Goal: Navigation & Orientation: Find specific page/section

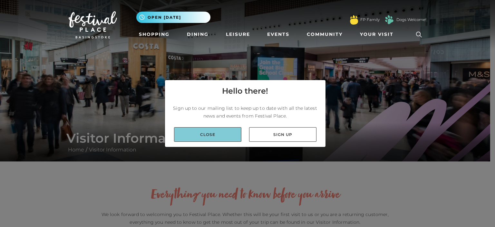
click at [218, 136] on link "Close" at bounding box center [207, 134] width 67 height 14
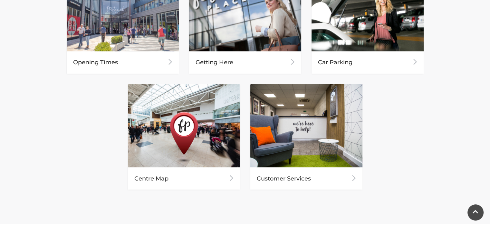
scroll to position [354, 0]
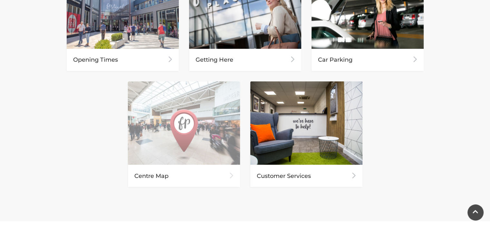
click at [171, 144] on img at bounding box center [184, 122] width 112 height 83
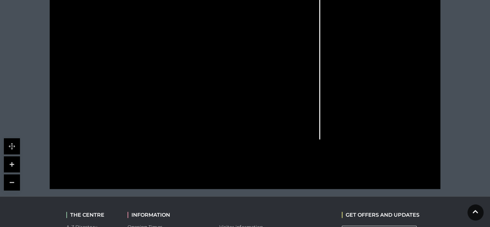
scroll to position [258, 0]
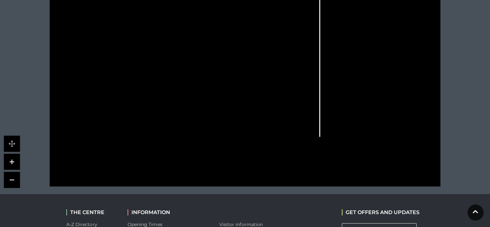
drag, startPoint x: 226, startPoint y: 103, endPoint x: 225, endPoint y: 120, distance: 17.4
click at [227, 125] on icon at bounding box center [245, 47] width 490 height 275
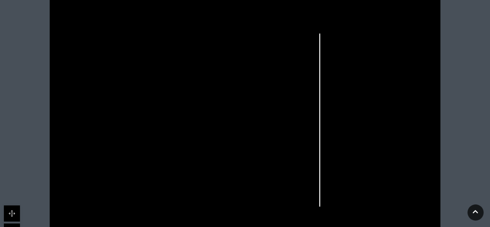
scroll to position [226, 0]
